Goal: Information Seeking & Learning: Learn about a topic

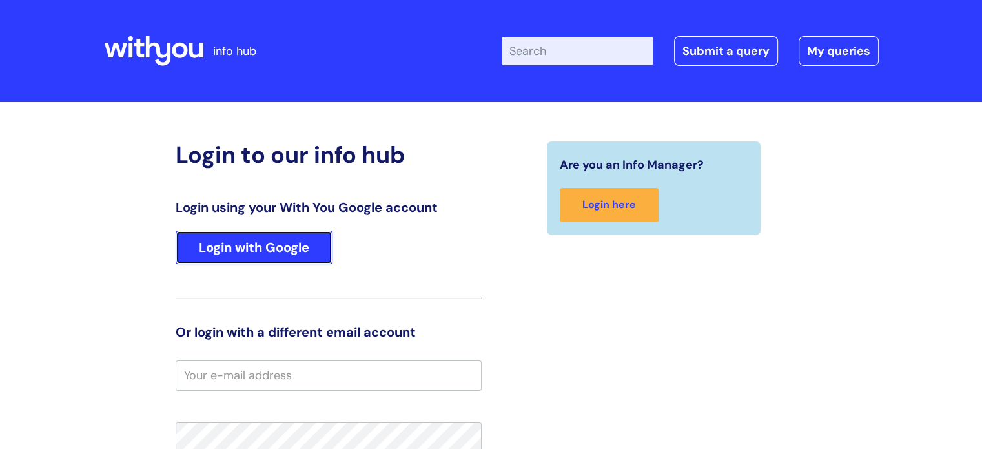
click at [273, 242] on link "Login with Google" at bounding box center [254, 248] width 157 height 34
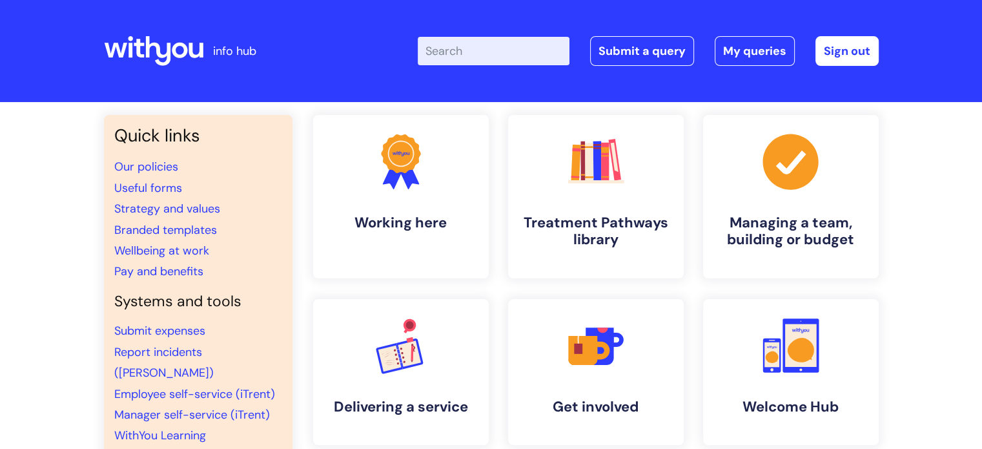
click at [483, 54] on input "Enter your search term here..." at bounding box center [494, 51] width 152 height 28
type input "return to work"
click button "Search" at bounding box center [0, 0] width 0 height 0
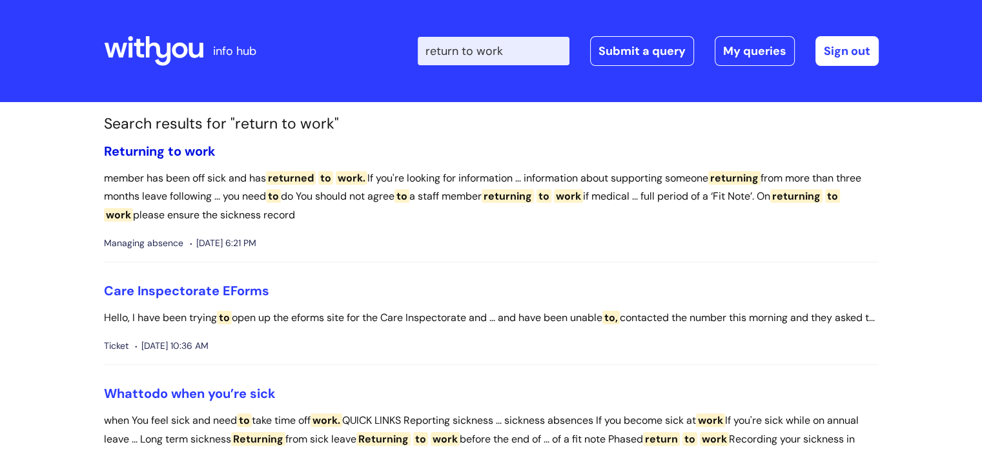
click at [172, 151] on span "to" at bounding box center [175, 151] width 14 height 17
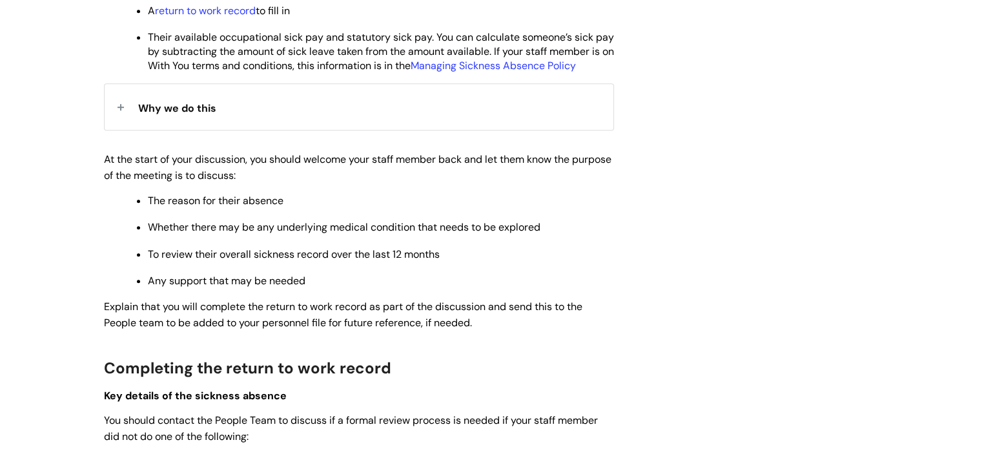
scroll to position [810, 0]
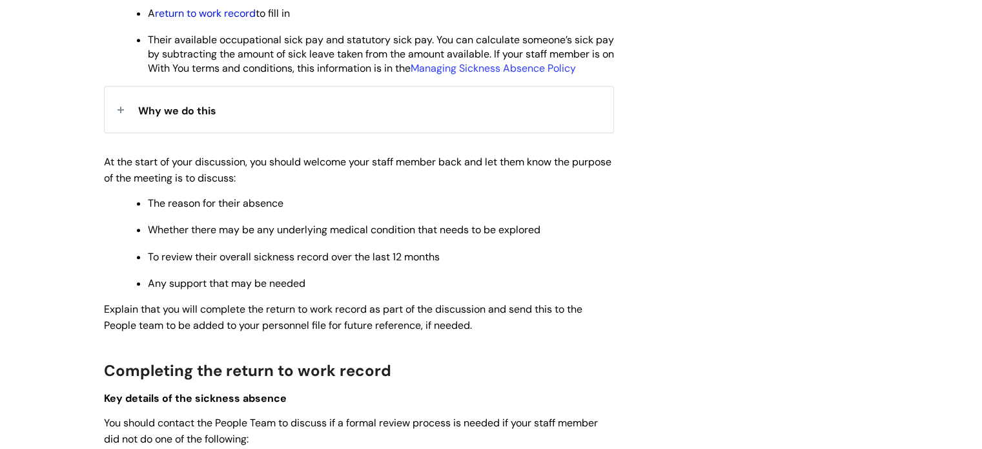
click at [224, 20] on link "return to work record" at bounding box center [205, 13] width 101 height 14
